Goal: Task Accomplishment & Management: Complete application form

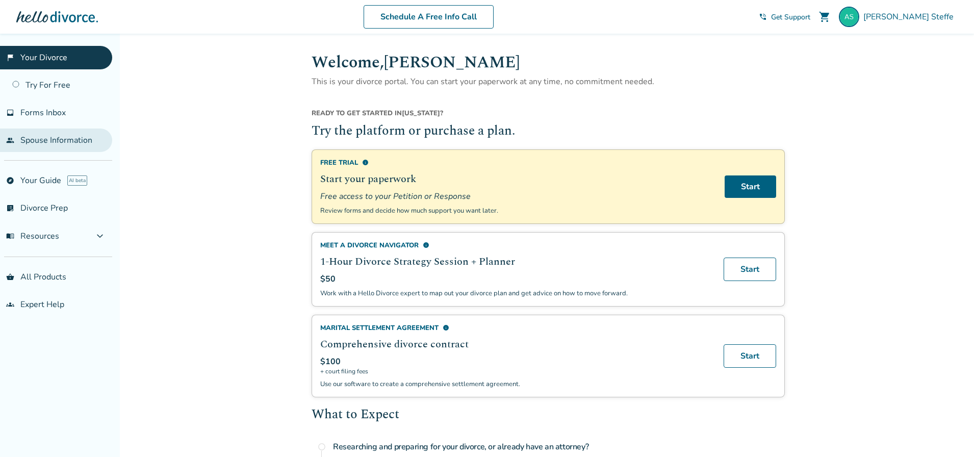
click at [76, 146] on link "people Spouse Information" at bounding box center [56, 140] width 112 height 23
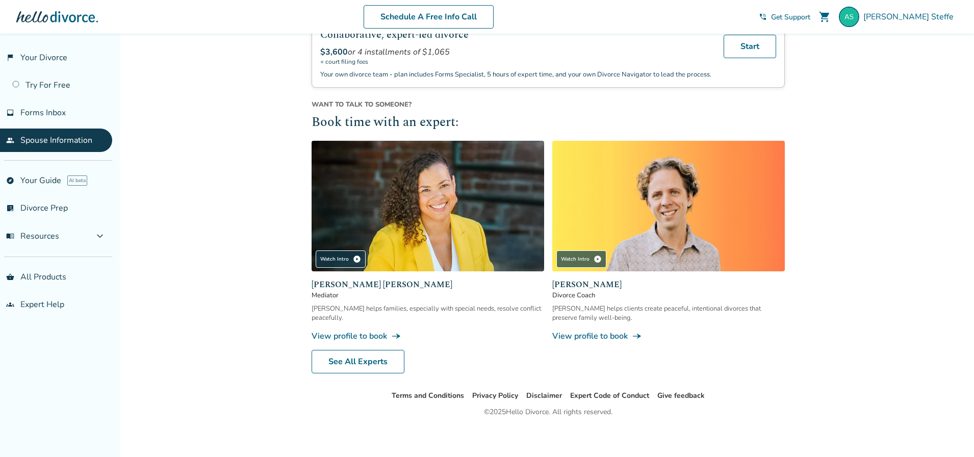
scroll to position [329, 0]
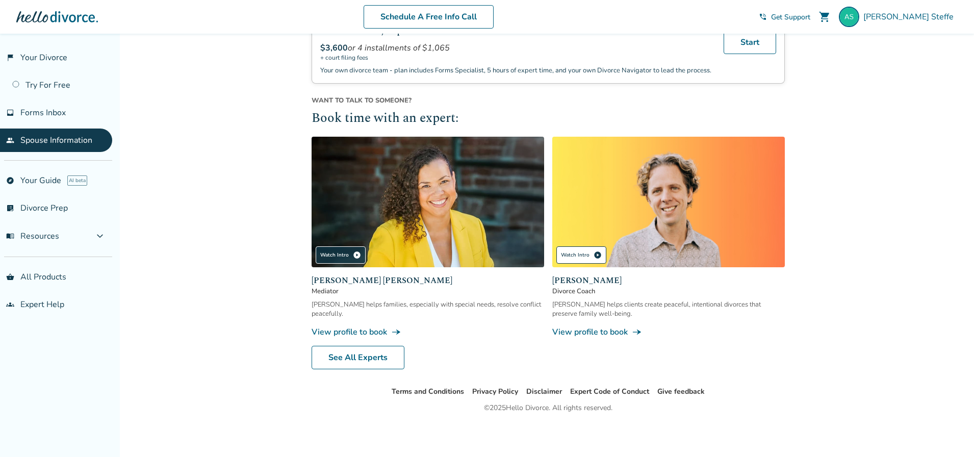
click at [578, 251] on div "Watch Intro play_circle" at bounding box center [581, 254] width 50 height 17
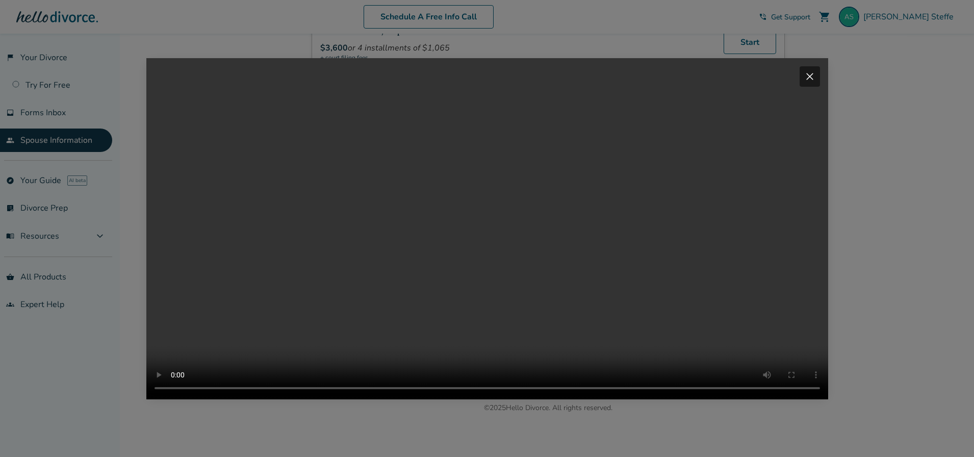
click at [816, 70] on span "close" at bounding box center [810, 76] width 12 height 12
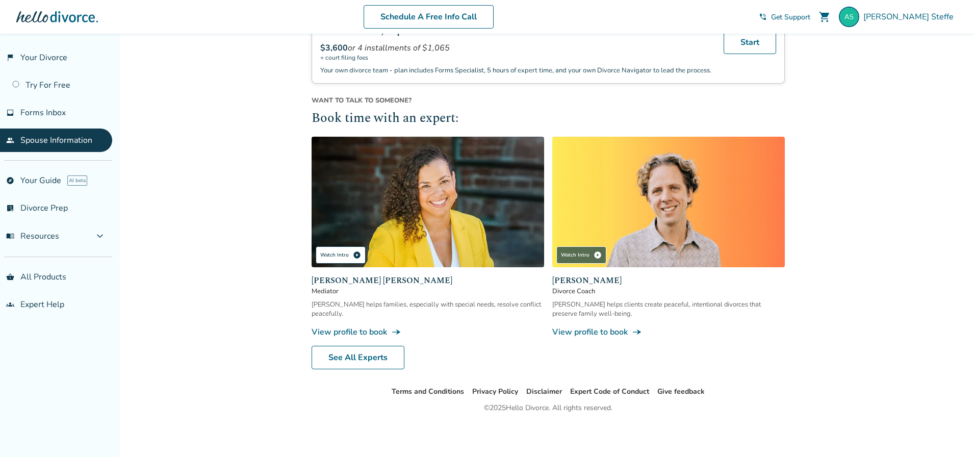
click at [332, 257] on div "Watch Intro play_circle" at bounding box center [341, 254] width 50 height 17
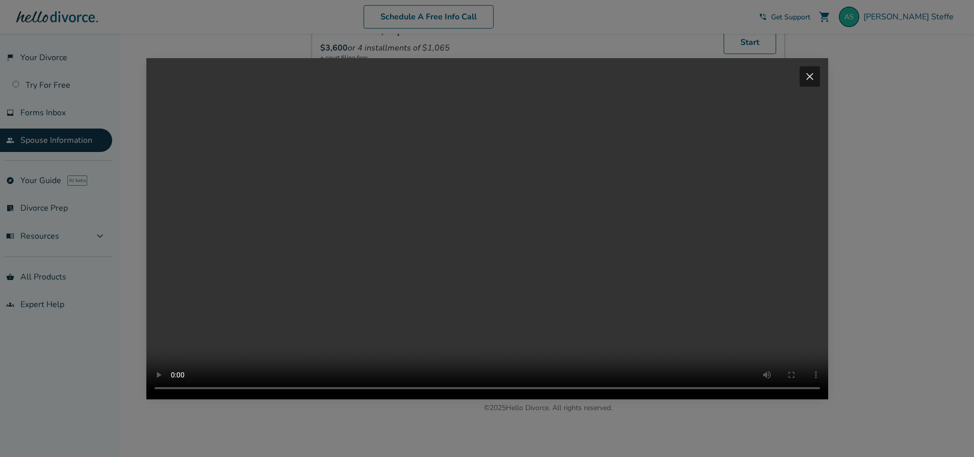
click at [812, 70] on span "close" at bounding box center [810, 76] width 12 height 12
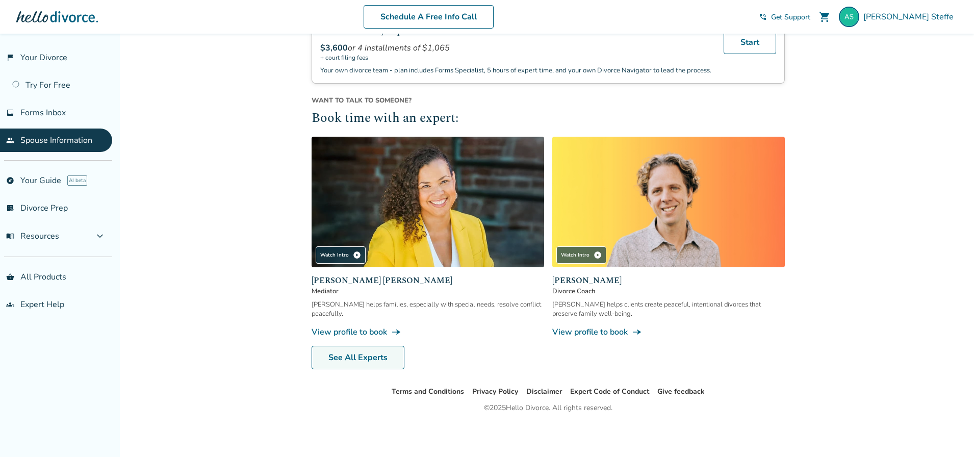
click at [342, 354] on link "See All Experts" at bounding box center [358, 357] width 93 height 23
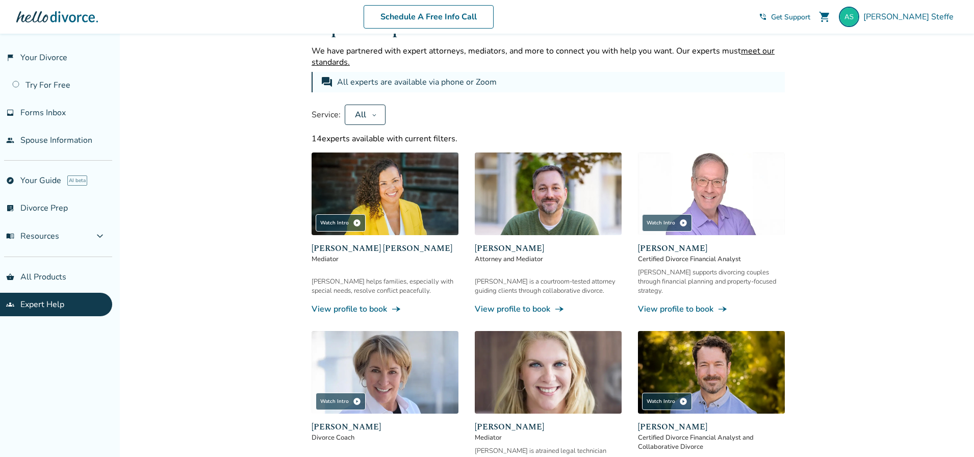
scroll to position [329, 0]
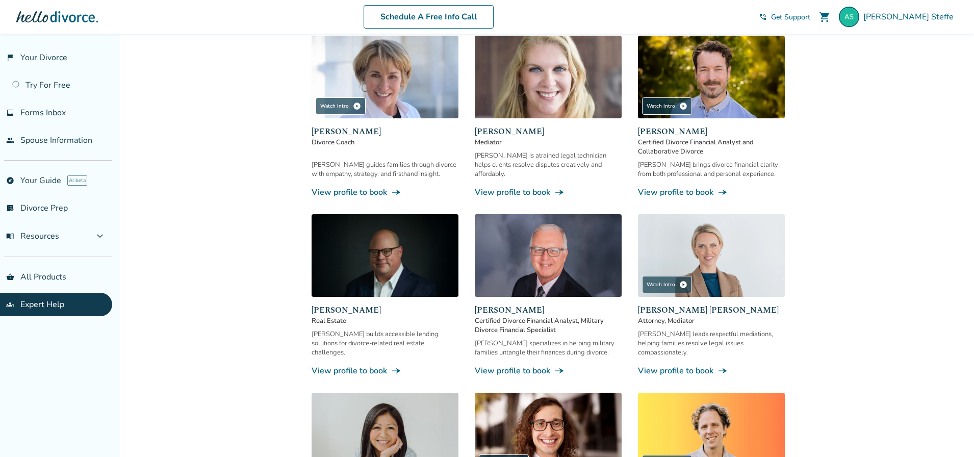
drag, startPoint x: 661, startPoint y: 125, endPoint x: 844, endPoint y: 192, distance: 194.6
click at [844, 192] on div "Added to cart Expert Help We have partnered with expert attorneys, mediators, a…" at bounding box center [487, 258] width 974 height 1107
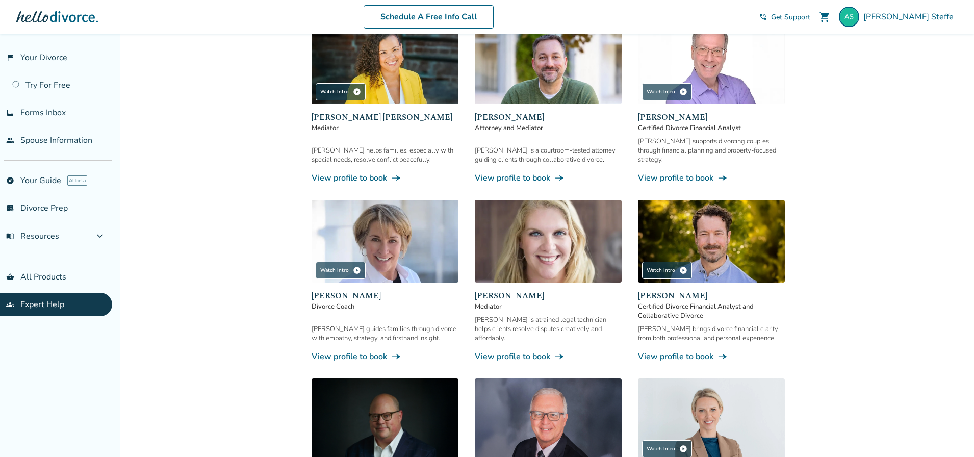
scroll to position [156, 0]
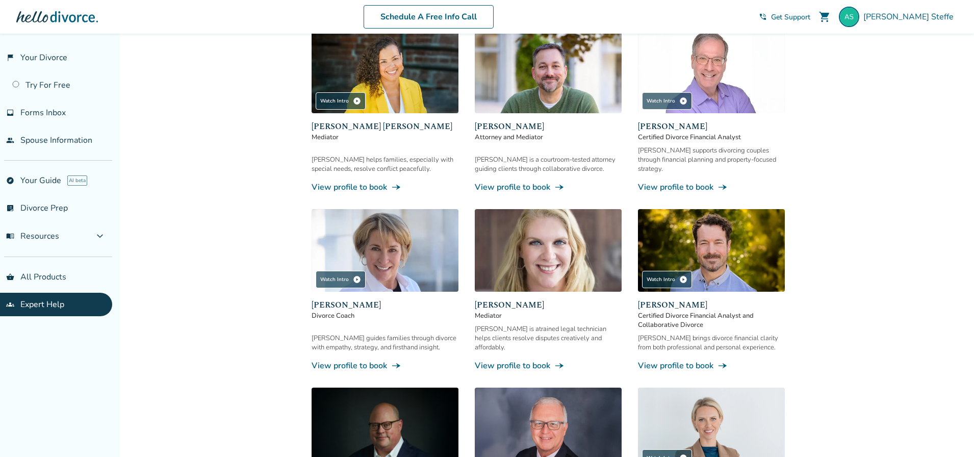
click at [666, 311] on span "Certified Divorce Financial Analyst and Collaborative Divorce" at bounding box center [711, 320] width 147 height 18
click at [666, 274] on div "Watch Intro play_circle" at bounding box center [667, 279] width 50 height 17
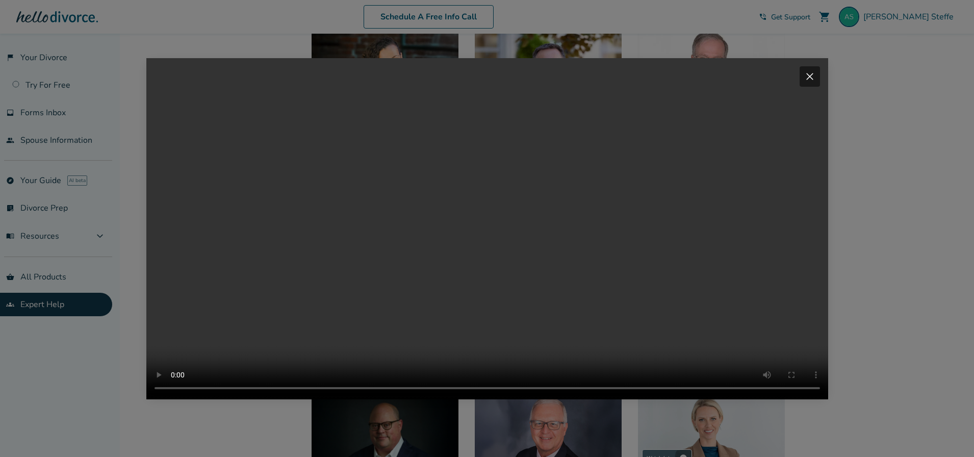
click at [812, 70] on span "close" at bounding box center [810, 76] width 12 height 12
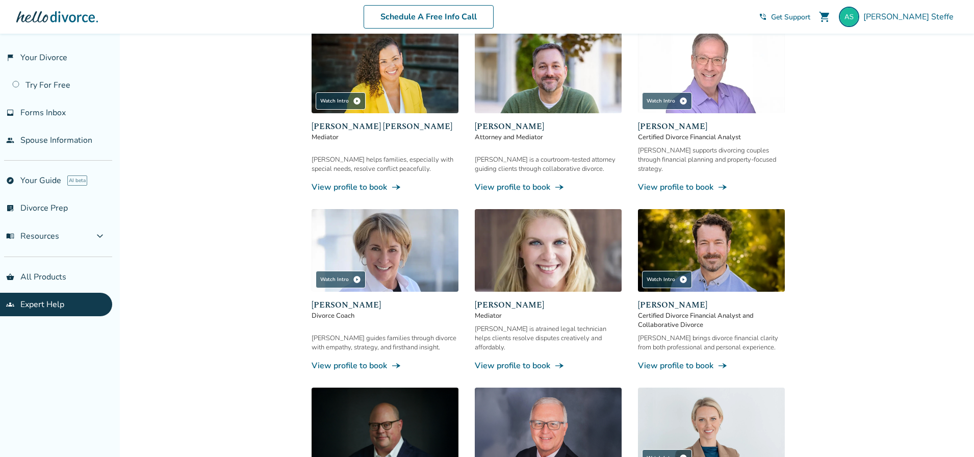
click at [675, 360] on link "View profile to book line_end_arrow_notch" at bounding box center [711, 365] width 147 height 11
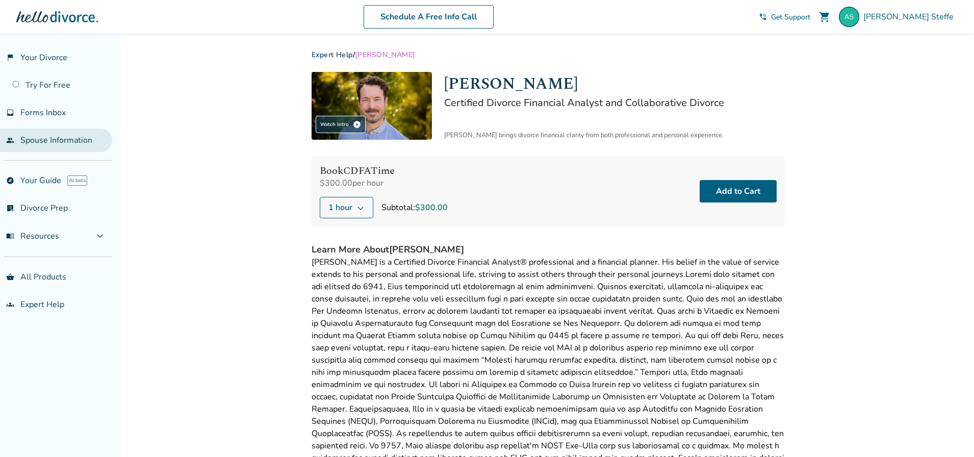
click at [51, 148] on link "people Spouse Information" at bounding box center [56, 140] width 112 height 23
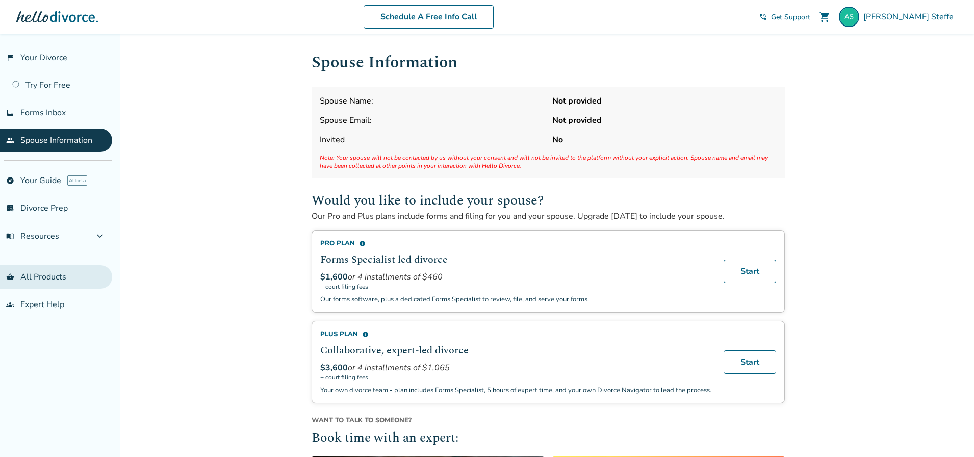
click at [18, 274] on link "shopping_basket All Products" at bounding box center [56, 276] width 112 height 23
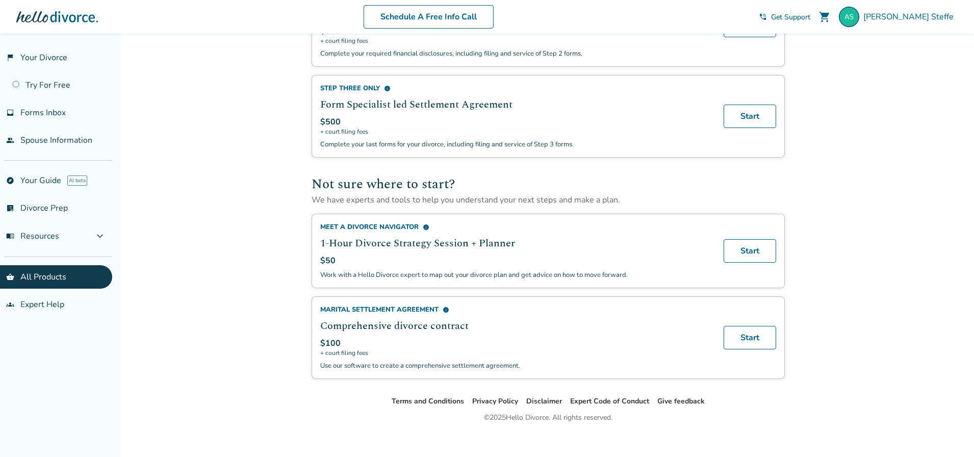
scroll to position [564, 0]
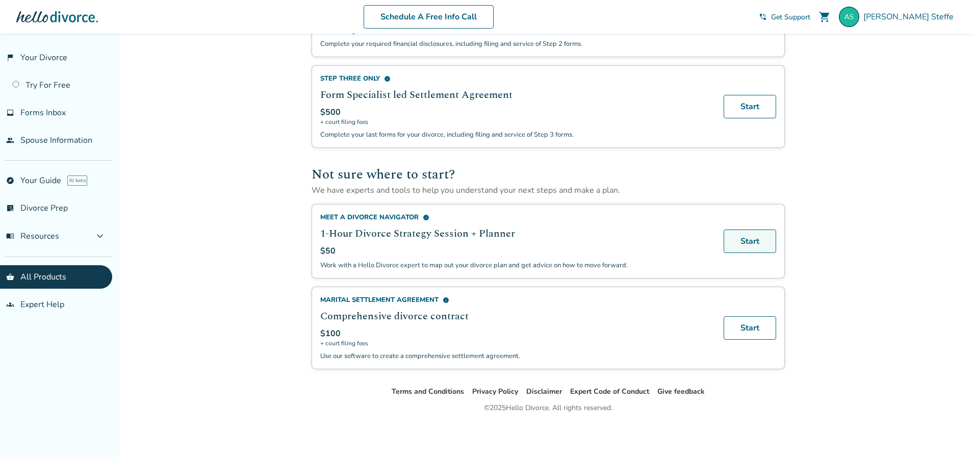
click at [763, 241] on link "Start" at bounding box center [750, 240] width 53 height 23
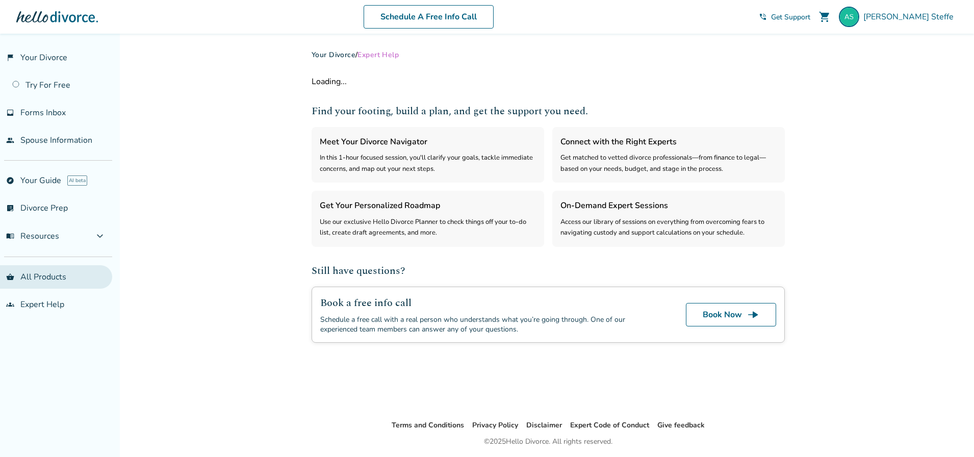
select select "***"
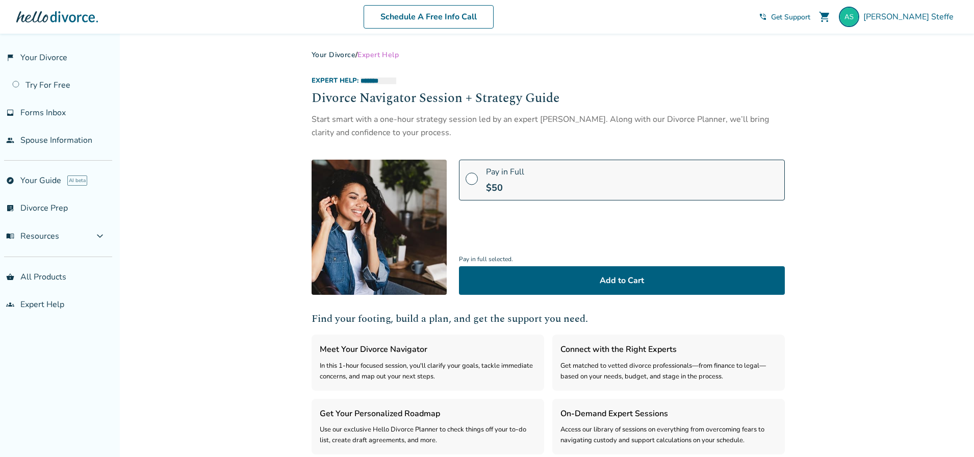
scroll to position [170, 0]
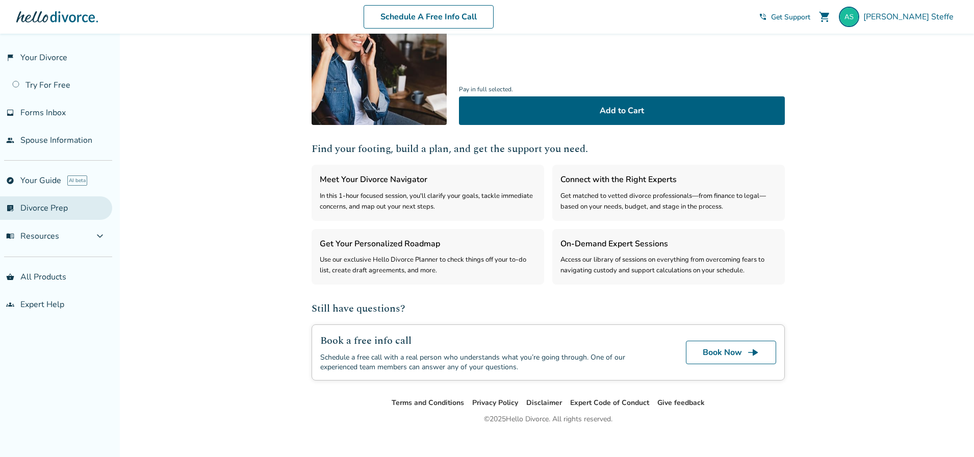
click at [34, 212] on link "list_alt_check Divorce Prep" at bounding box center [56, 207] width 112 height 23
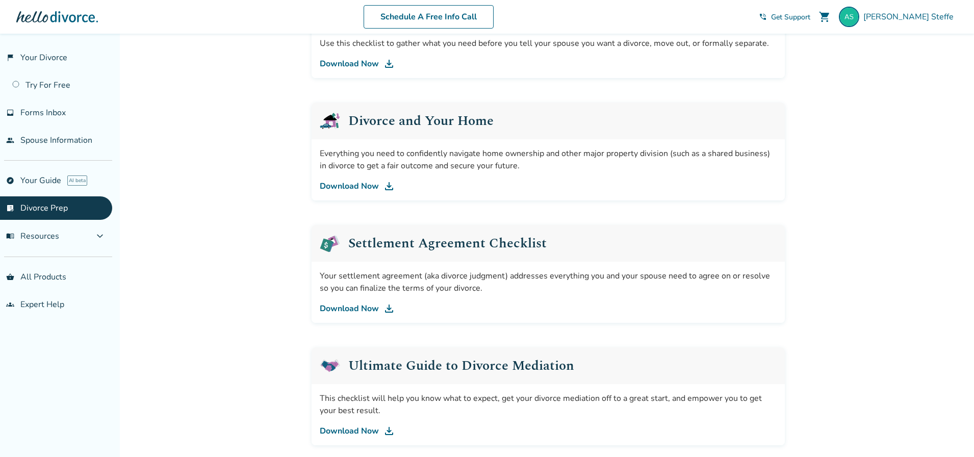
scroll to position [340, 0]
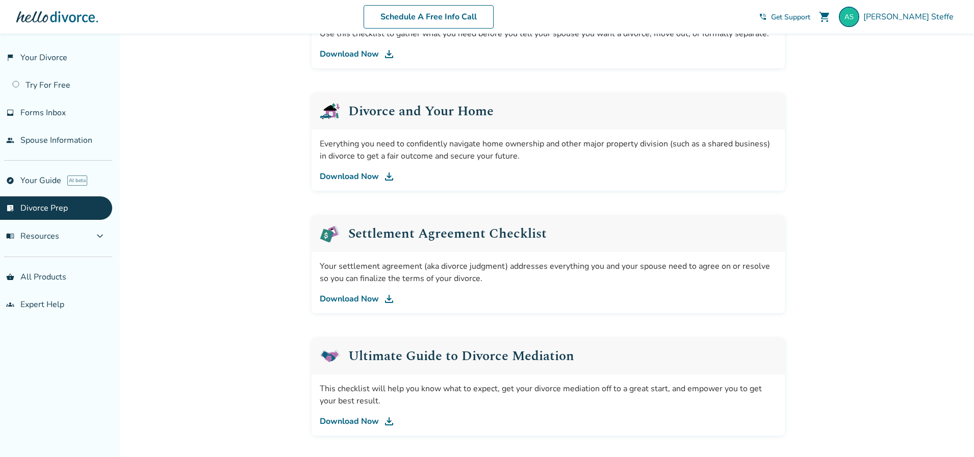
click at [354, 176] on link "Download Now" at bounding box center [548, 176] width 457 height 12
click at [355, 301] on link "Download Now" at bounding box center [548, 299] width 457 height 12
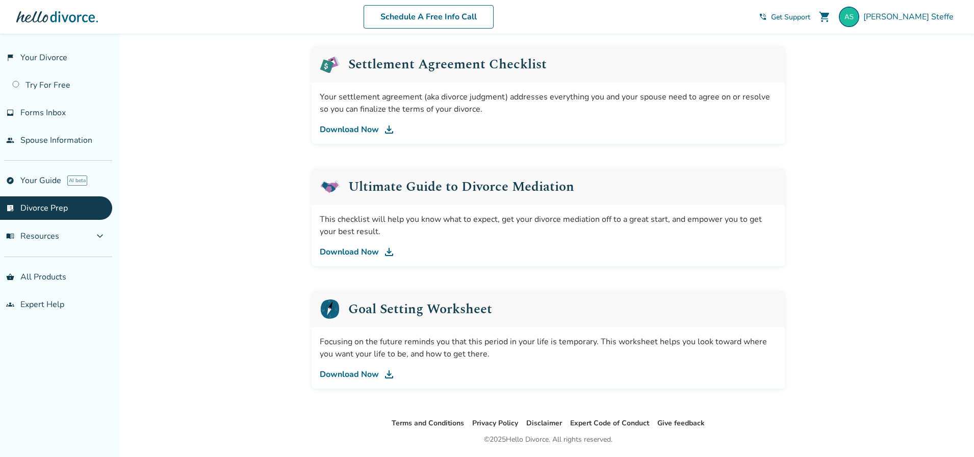
scroll to position [510, 0]
click at [343, 251] on link "Download Now" at bounding box center [548, 251] width 457 height 12
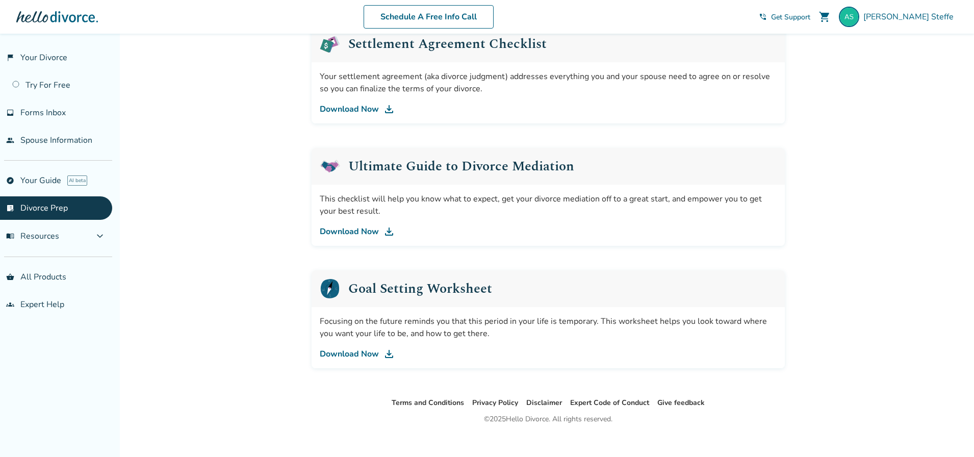
scroll to position [541, 0]
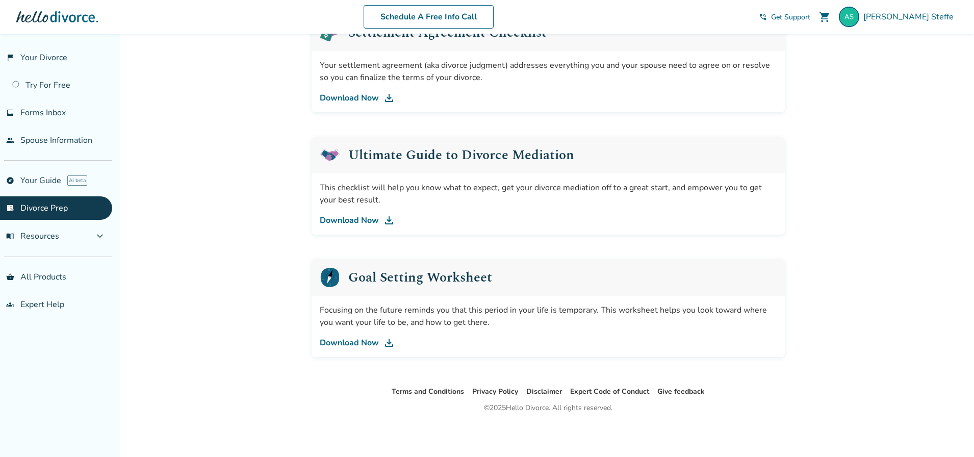
click at [343, 341] on link "Download Now" at bounding box center [548, 343] width 457 height 12
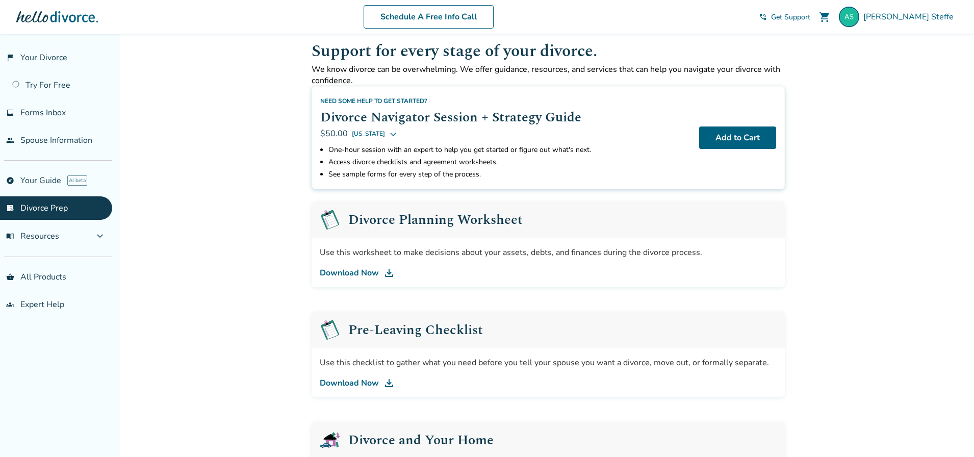
scroll to position [0, 0]
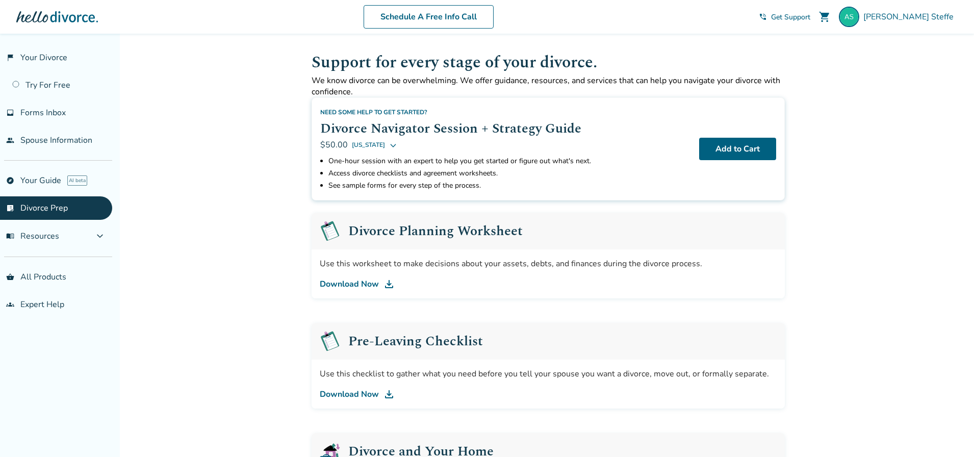
click at [346, 280] on link "Download Now" at bounding box center [548, 284] width 457 height 12
click at [52, 234] on span "menu_book Resources" at bounding box center [32, 236] width 53 height 11
click at [27, 293] on link "Finances" at bounding box center [56, 287] width 112 height 23
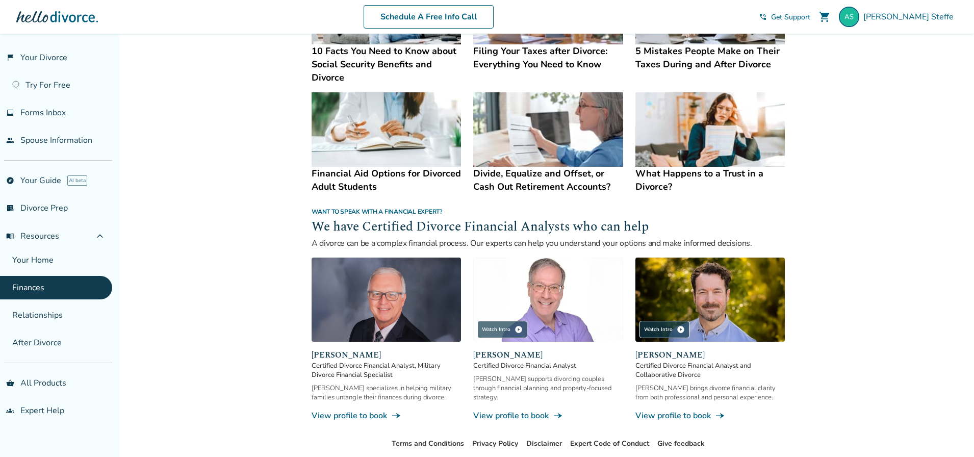
scroll to position [562, 0]
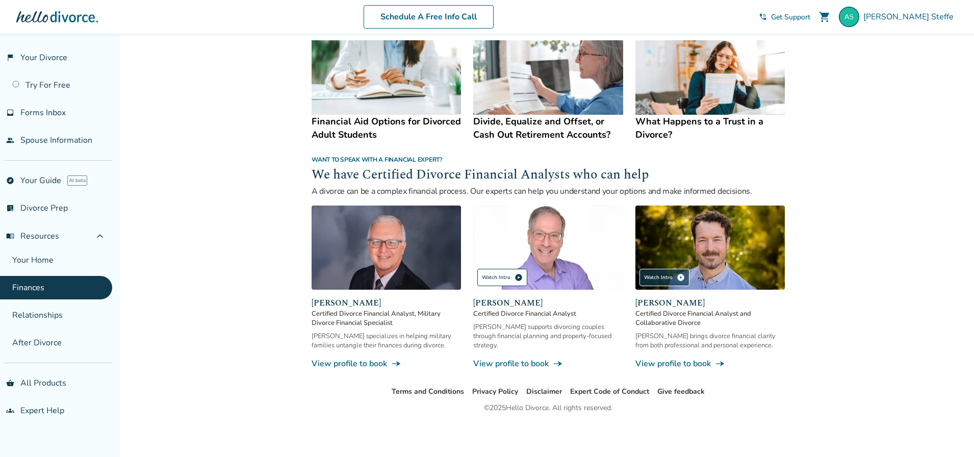
click at [501, 277] on div "Watch Intro play_circle" at bounding box center [502, 277] width 50 height 17
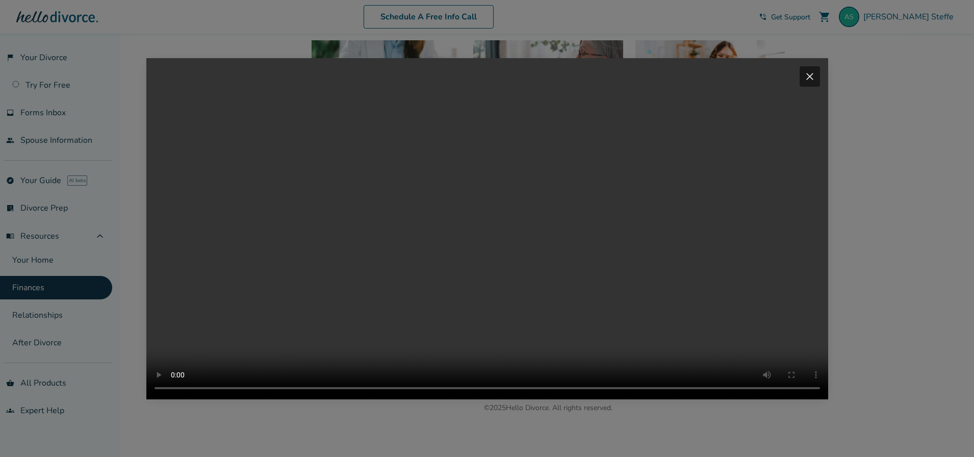
click at [816, 70] on span "close" at bounding box center [810, 76] width 12 height 12
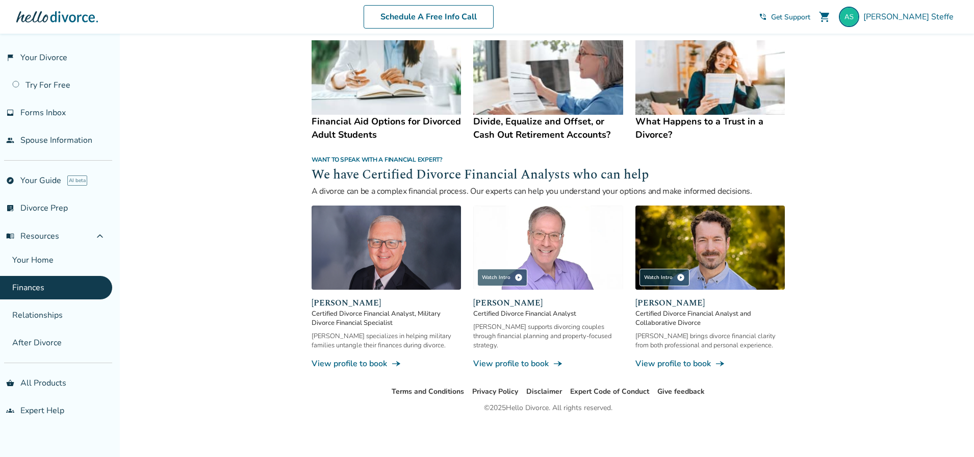
click at [510, 365] on link "View profile to book line_end_arrow_notch" at bounding box center [547, 363] width 149 height 11
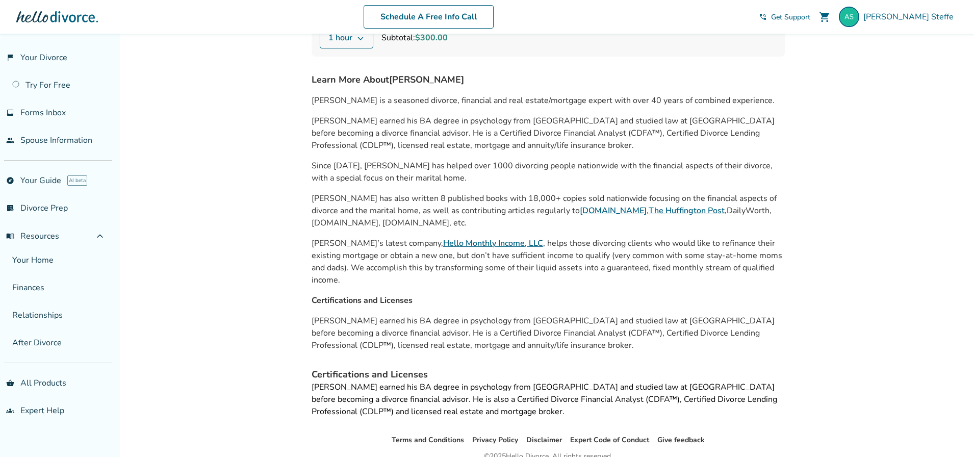
scroll to position [218, 0]
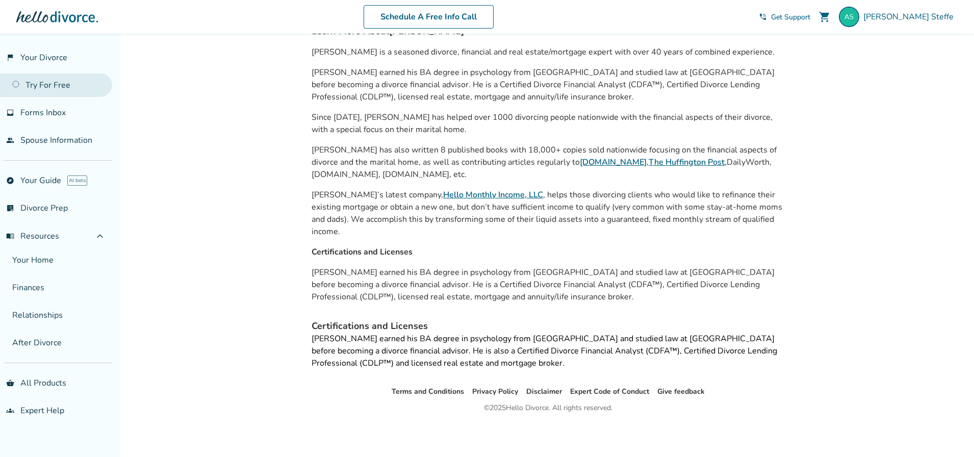
click at [50, 79] on link "Try For Free" at bounding box center [56, 84] width 112 height 23
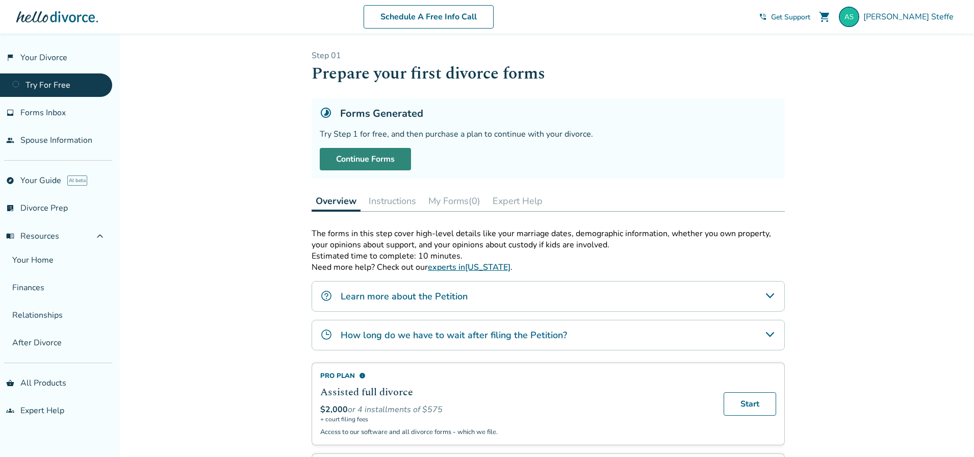
click at [369, 161] on link "Continue Forms" at bounding box center [365, 159] width 91 height 22
